Goal: Use online tool/utility: Utilize a website feature to perform a specific function

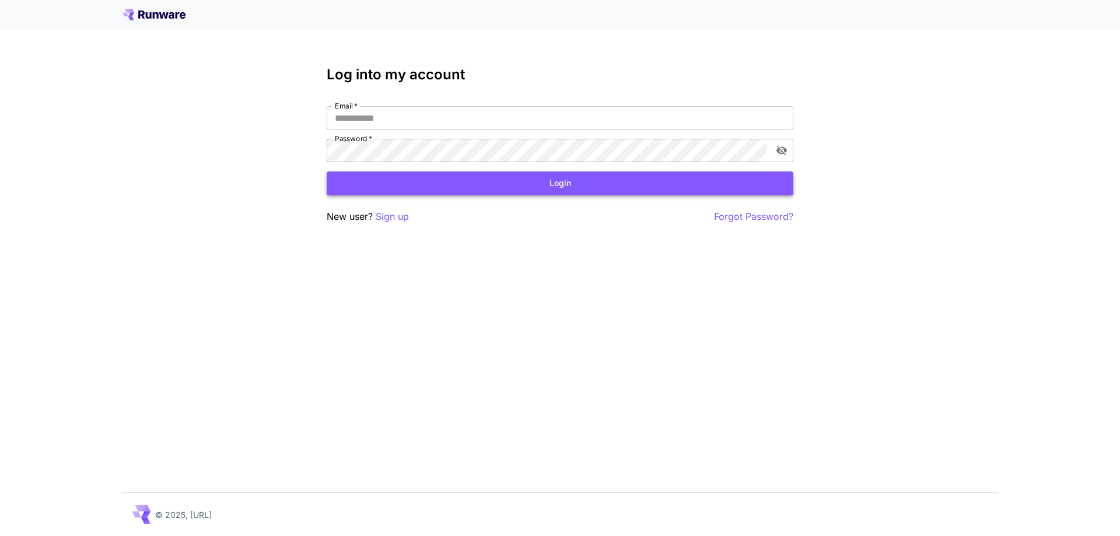
type input "**********"
click at [469, 192] on button "Login" at bounding box center [560, 183] width 467 height 24
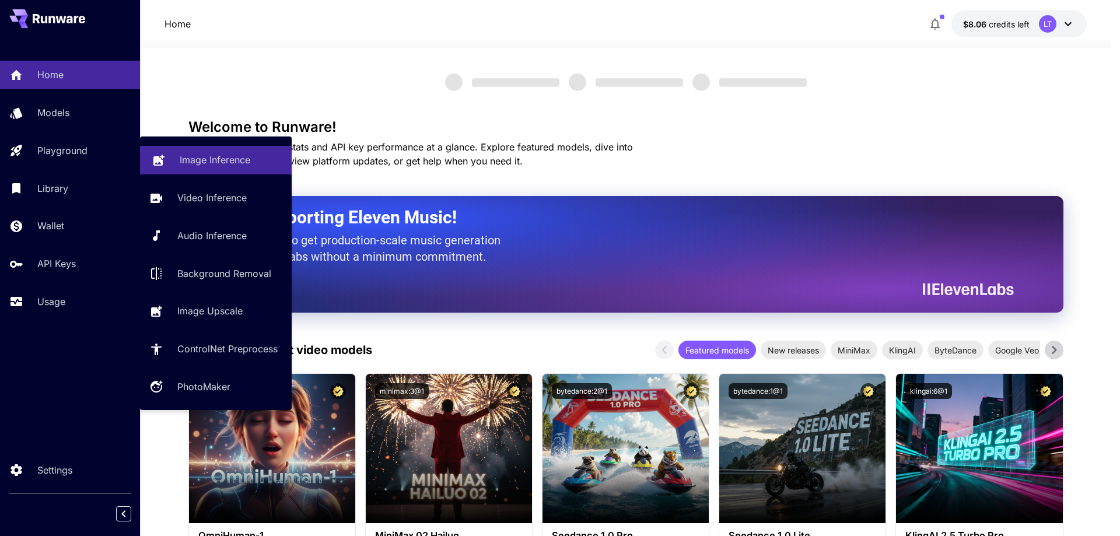
click at [235, 167] on p "Image Inference" at bounding box center [215, 160] width 71 height 14
